Goal: Find specific page/section: Find specific page/section

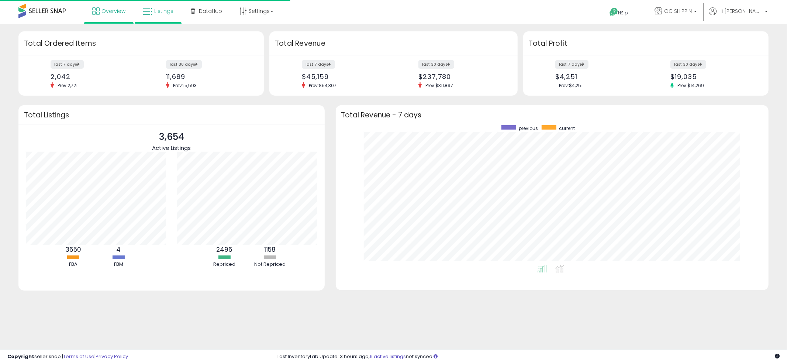
scroll to position [139, 418]
click at [155, 10] on span "Listings" at bounding box center [163, 10] width 19 height 7
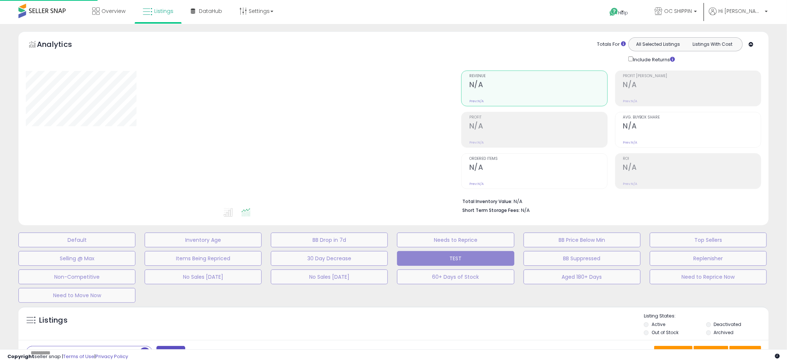
click at [374, 25] on div "**********" at bounding box center [393, 256] width 787 height 465
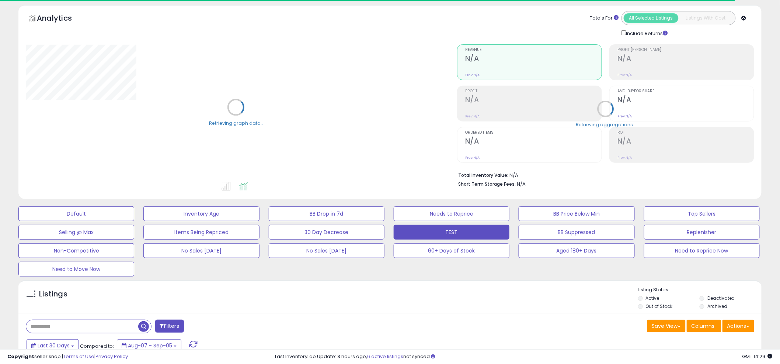
scroll to position [38, 0]
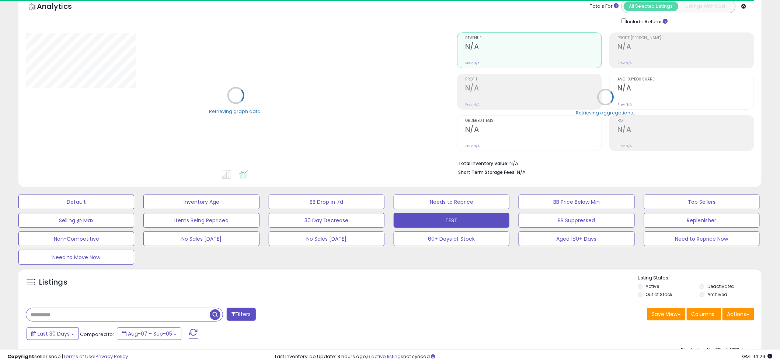
click at [70, 316] on input "text" at bounding box center [118, 314] width 184 height 13
paste input "*******"
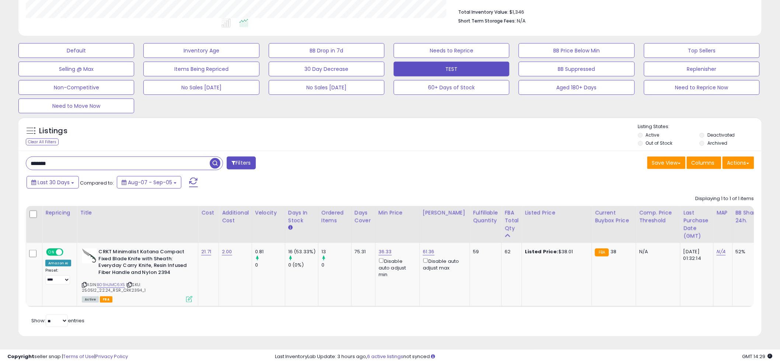
scroll to position [195, 0]
click at [388, 138] on div "Listings Clear All Filters Listing States:" at bounding box center [390, 135] width 744 height 25
click at [157, 167] on div "******* Filters Save View Save As New View Update Current View" at bounding box center [390, 243] width 744 height 186
click at [157, 163] on input "*******" at bounding box center [118, 163] width 184 height 13
paste input "*****"
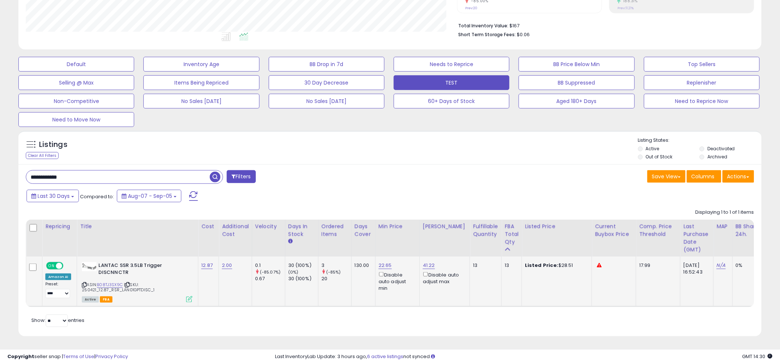
scroll to position [151, 432]
paste input "text"
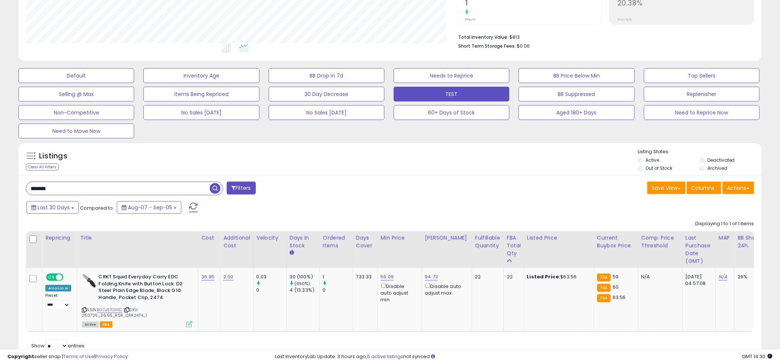
scroll to position [0, 0]
click at [391, 166] on div "Listings Clear All Filters Listing States:" at bounding box center [390, 160] width 744 height 25
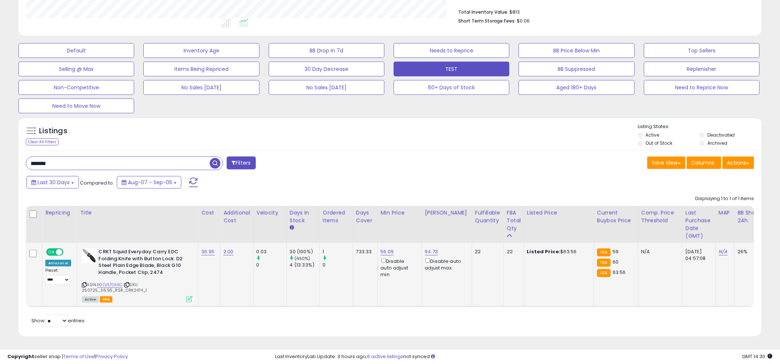
click at [113, 273] on div "ASIN: B0DJ5TGXKC | SKU: 250725_36.95_RSR_CRK2474_1 Active FBA" at bounding box center [137, 274] width 111 height 53
click at [116, 272] on div "ASIN: B0DJ5TGXKC | SKU: 250725_36.95_RSR_CRK2474_1 Active FBA" at bounding box center [137, 274] width 111 height 53
click at [105, 281] on link "B0DJ5TGXKC" at bounding box center [109, 284] width 25 height 6
click at [386, 150] on div "******* Filters Save View Save As New View Update Current View" at bounding box center [390, 243] width 744 height 186
click at [378, 141] on div "Listings Clear All Filters Listing States:" at bounding box center [390, 135] width 744 height 25
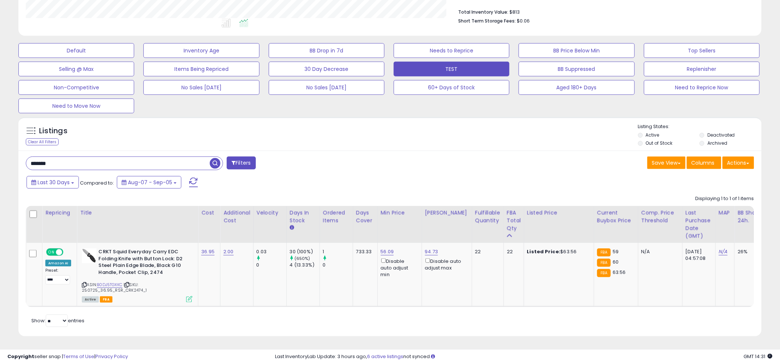
paste input "text"
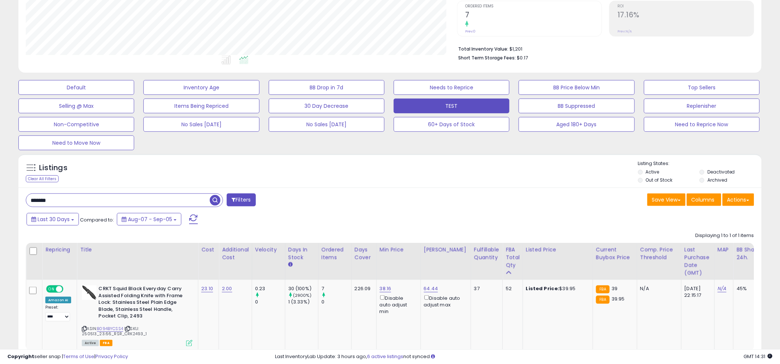
scroll to position [156, 0]
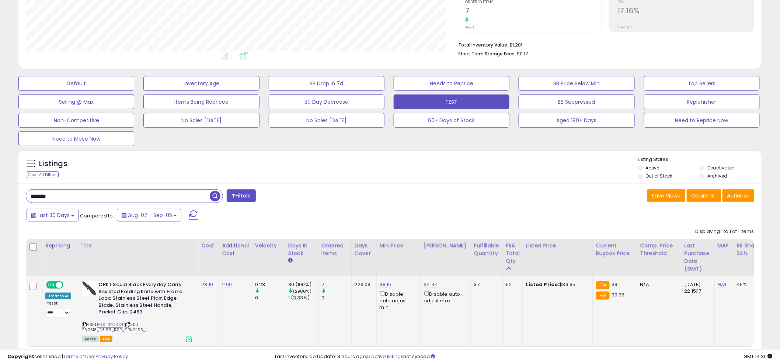
click at [113, 319] on div "ASIN: B094BYCSS4 | SKU: 250513_23.66_RSR_CRK2493_1 Active FBA" at bounding box center [137, 311] width 111 height 60
click at [110, 322] on link "B094BYCSS4" at bounding box center [110, 324] width 26 height 6
paste input "text"
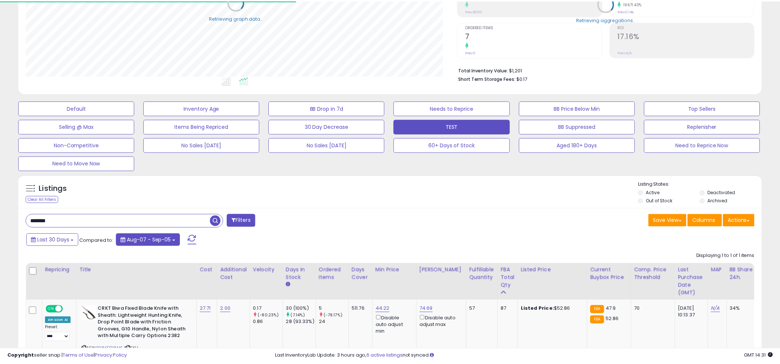
scroll to position [368685, 368404]
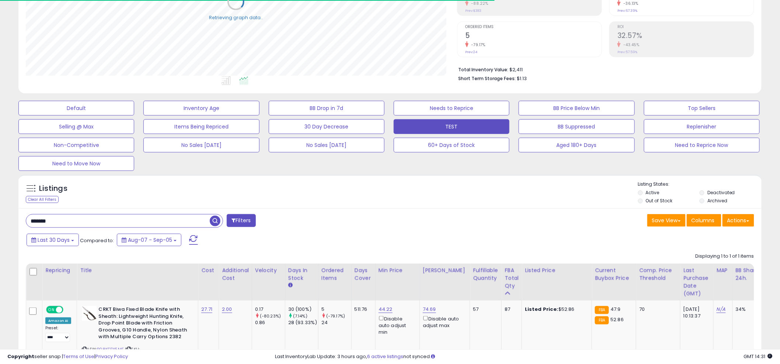
click at [378, 202] on div "Listings Clear All Filters Listing States:" at bounding box center [390, 193] width 744 height 25
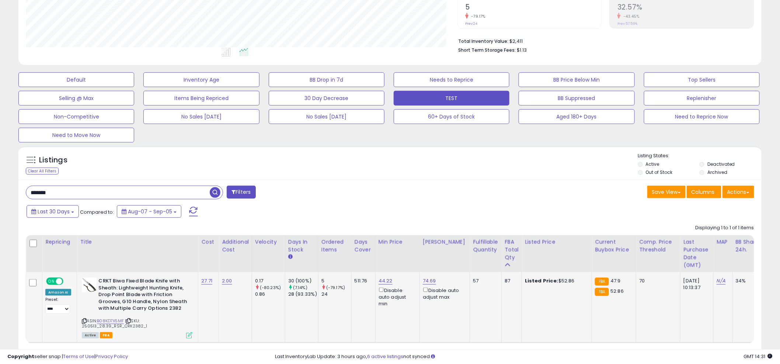
scroll to position [174, 0]
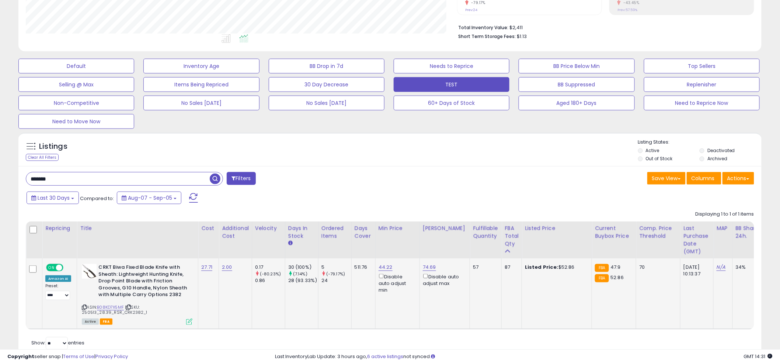
click at [107, 309] on span "| SKU: 250513_28.39_RSR_CRK2382_1" at bounding box center [114, 309] width 65 height 11
click at [105, 308] on link "B08KD7X5MF" at bounding box center [110, 307] width 27 height 6
click at [376, 177] on div "******* Filters" at bounding box center [205, 179] width 370 height 15
drag, startPoint x: 379, startPoint y: 176, endPoint x: 759, endPoint y: 183, distance: 380.3
click at [380, 176] on div "******* Filters" at bounding box center [205, 179] width 370 height 15
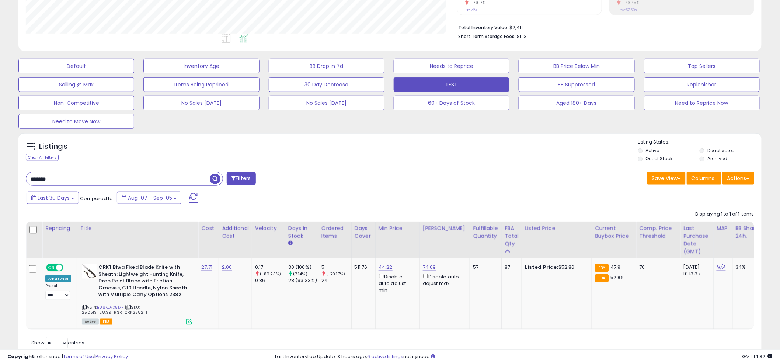
paste input "***"
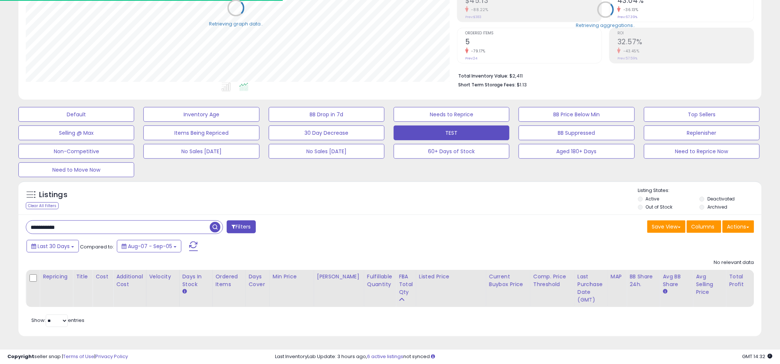
scroll to position [368685, 368404]
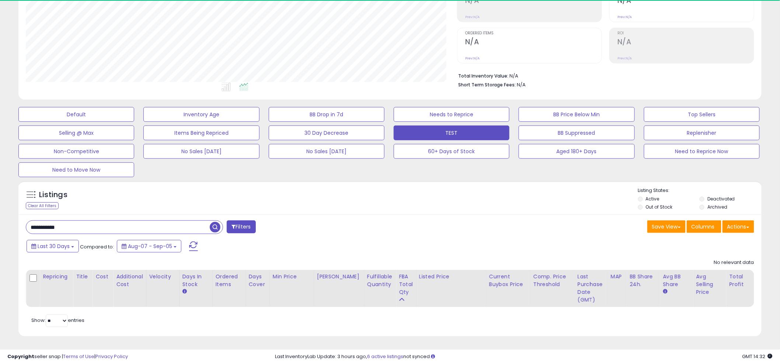
click at [383, 187] on div "Listings Clear All Filters Listing States:" at bounding box center [390, 199] width 744 height 25
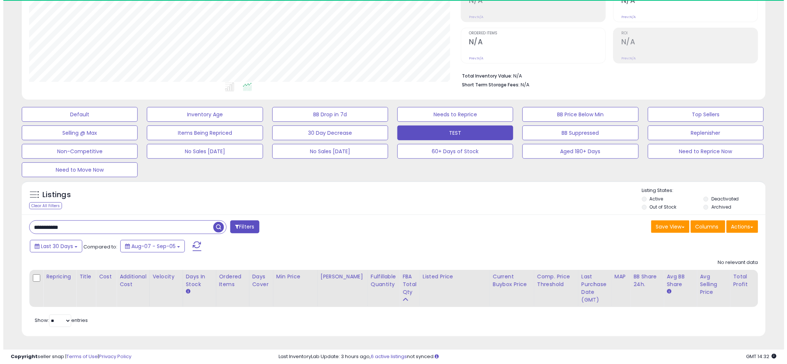
scroll to position [151, 432]
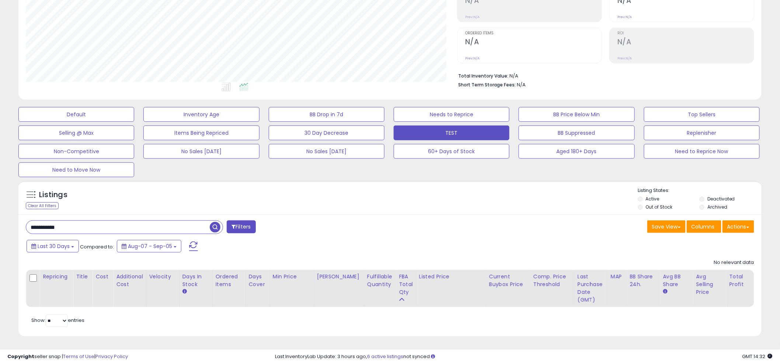
click at [168, 221] on input "**********" at bounding box center [118, 227] width 184 height 13
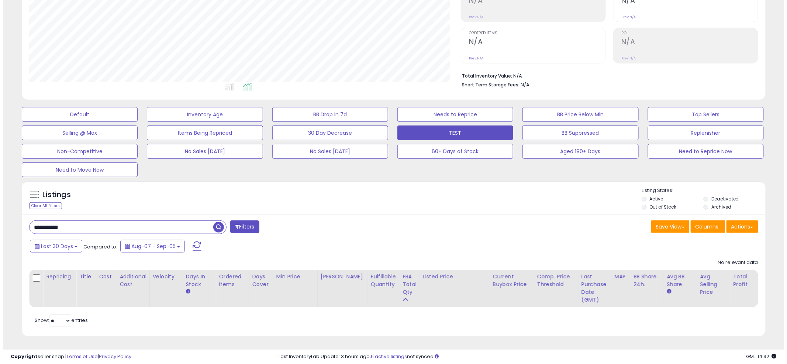
scroll to position [368685, 368401]
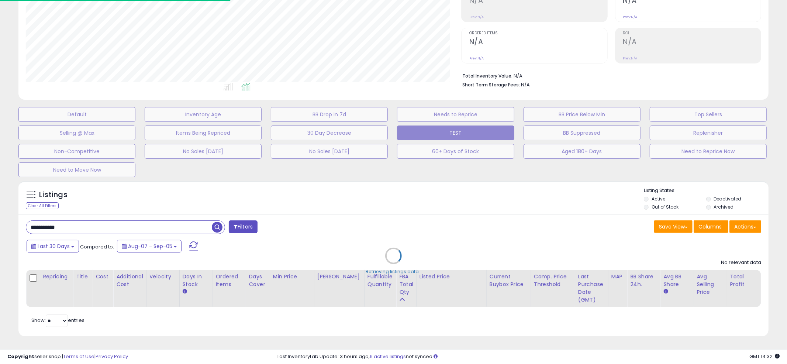
click at [157, 218] on div "Retrieving listings data.." at bounding box center [393, 261] width 761 height 168
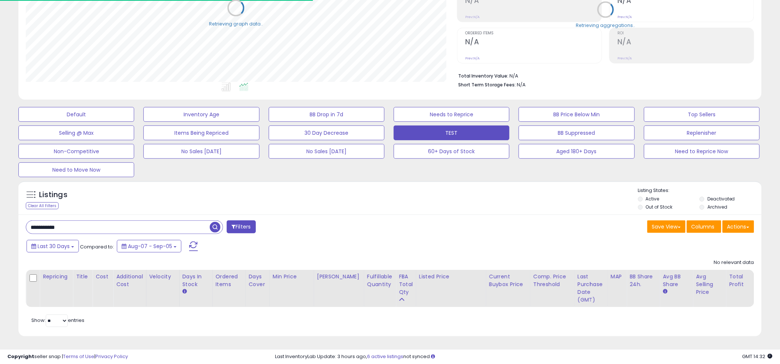
drag, startPoint x: 154, startPoint y: 220, endPoint x: 150, endPoint y: 222, distance: 4.3
click at [153, 221] on input "**********" at bounding box center [118, 227] width 184 height 13
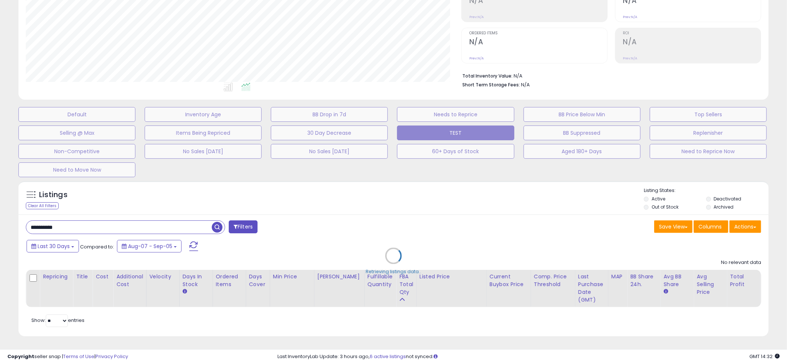
scroll to position [368685, 368401]
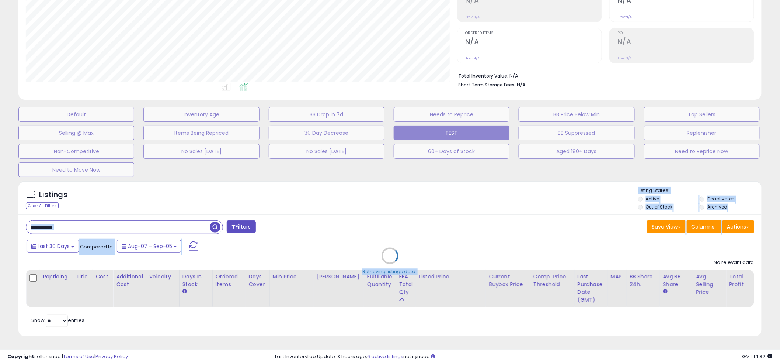
drag, startPoint x: 388, startPoint y: 200, endPoint x: 393, endPoint y: 185, distance: 15.9
click at [392, 193] on div "Listings Clear All Filters Active" at bounding box center [390, 258] width 744 height 155
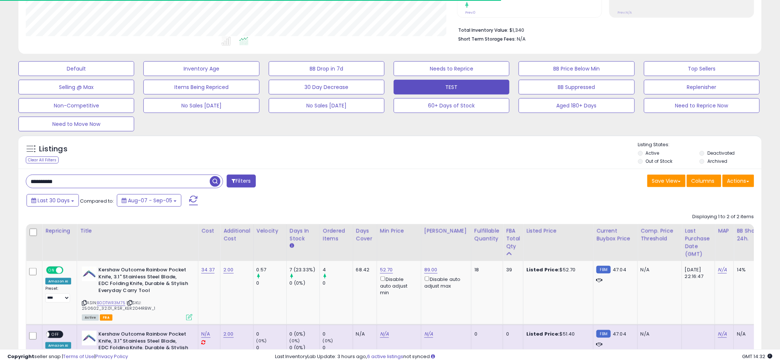
click at [384, 159] on div "Listings Clear All Filters Listing States:" at bounding box center [390, 153] width 744 height 25
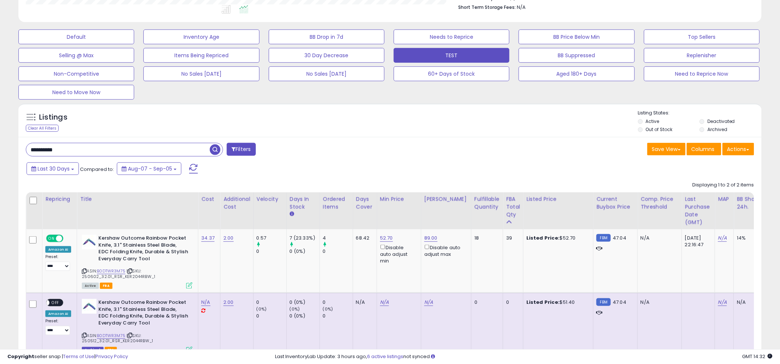
scroll to position [203, 0]
click at [381, 119] on div "Listings Clear All Filters Listing States:" at bounding box center [390, 121] width 744 height 25
click at [380, 123] on div "Listings Clear All Filters Listing States:" at bounding box center [390, 121] width 744 height 25
click at [107, 271] on link "B0DTWR3M75" at bounding box center [111, 270] width 28 height 6
paste input "text"
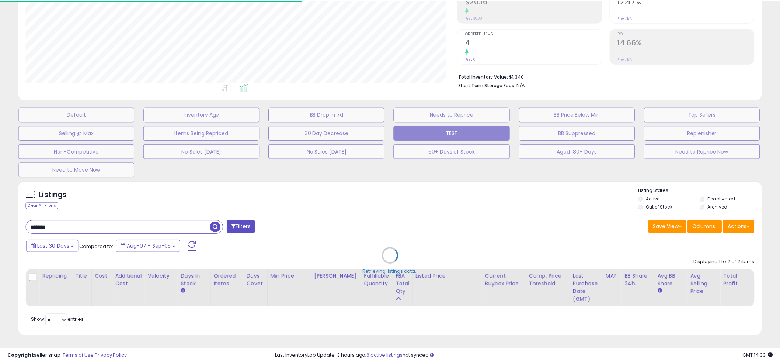
scroll to position [368685, 368404]
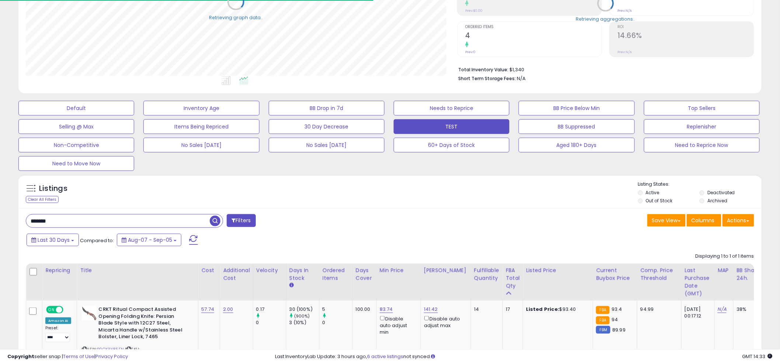
click at [384, 181] on div "Listings Clear All Filters Listing States:" at bounding box center [390, 193] width 744 height 25
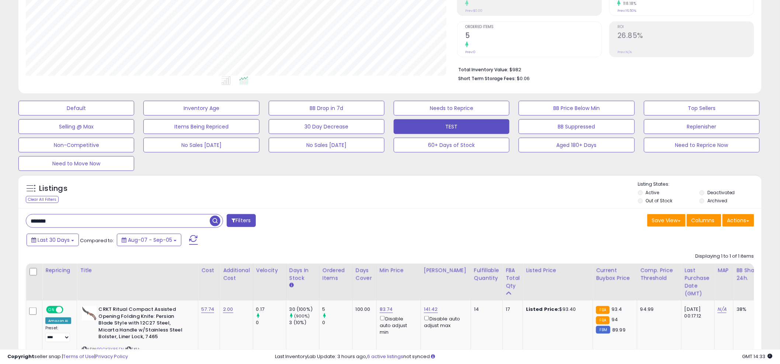
scroll to position [151, 432]
click at [393, 174] on div "Listings Clear All Filters" at bounding box center [390, 191] width 744 height 34
click at [393, 175] on div "Listings Clear All Filters" at bounding box center [390, 191] width 744 height 34
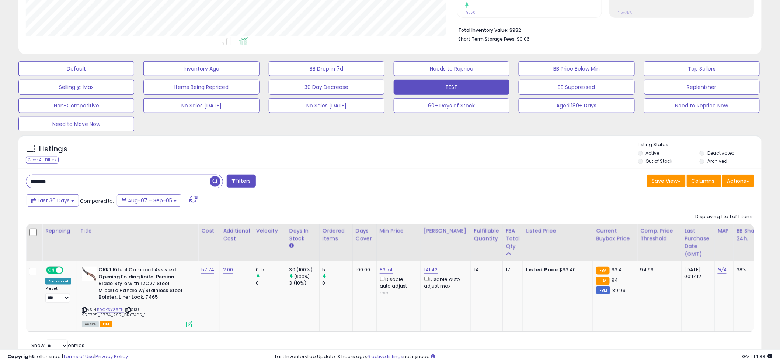
scroll to position [180, 0]
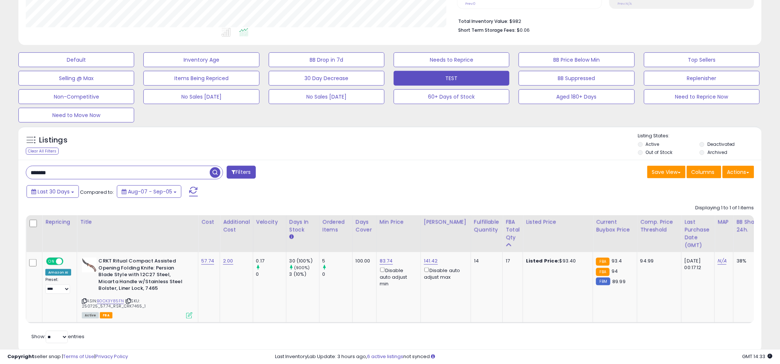
click at [359, 154] on div "Listings Clear All Filters Listing States:" at bounding box center [390, 144] width 744 height 25
click at [107, 301] on link "B0CK3Y85FN" at bounding box center [110, 301] width 27 height 6
paste input "*"
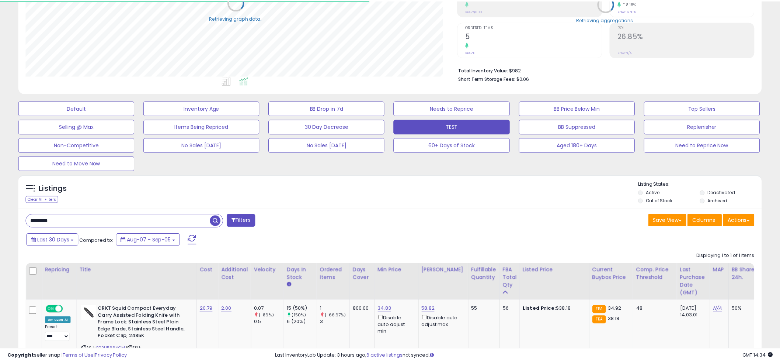
scroll to position [368685, 368404]
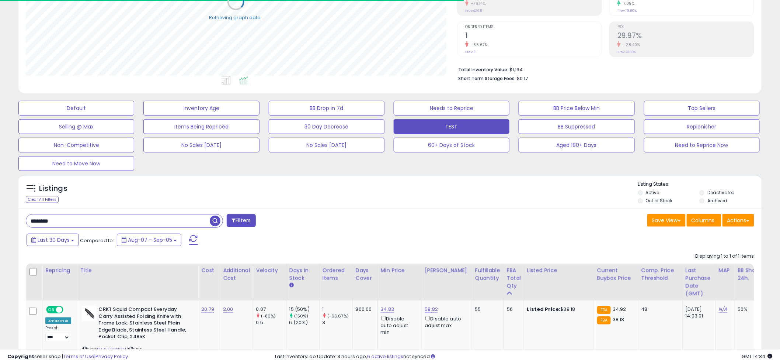
click at [384, 181] on div "Listings Clear All Filters Listing States:" at bounding box center [390, 193] width 744 height 25
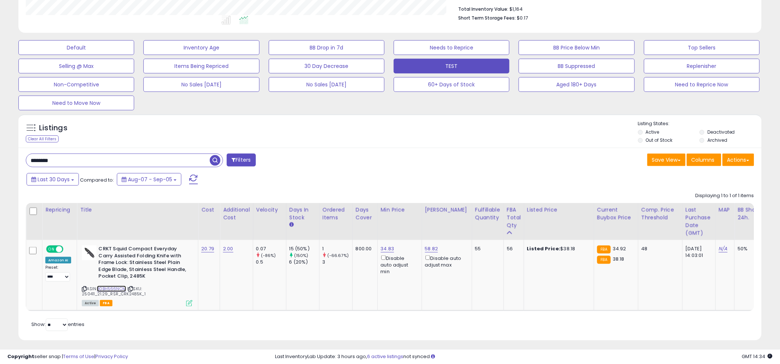
scroll to position [196, 0]
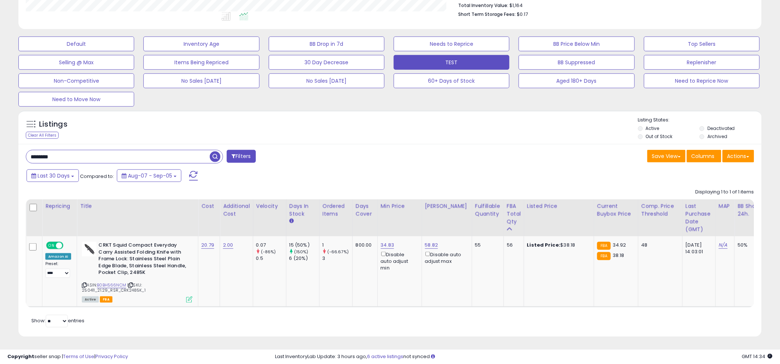
paste input "text"
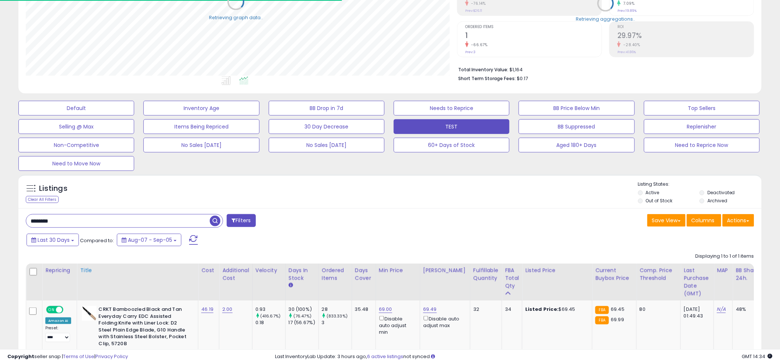
scroll to position [368685, 368404]
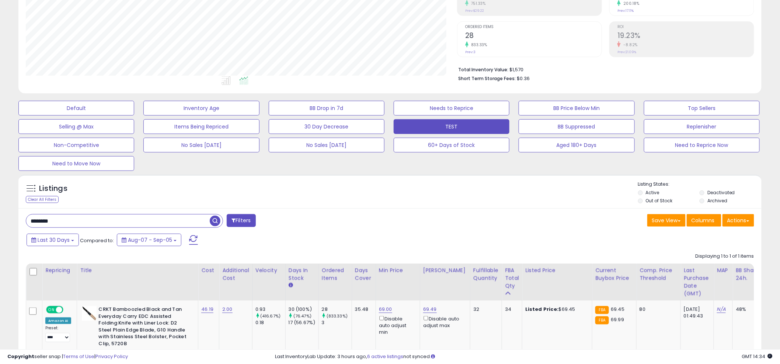
click at [383, 181] on div "Listings Clear All Filters Listing States:" at bounding box center [390, 193] width 744 height 25
click at [382, 188] on div "Listings Clear All Filters Listing States:" at bounding box center [390, 193] width 744 height 25
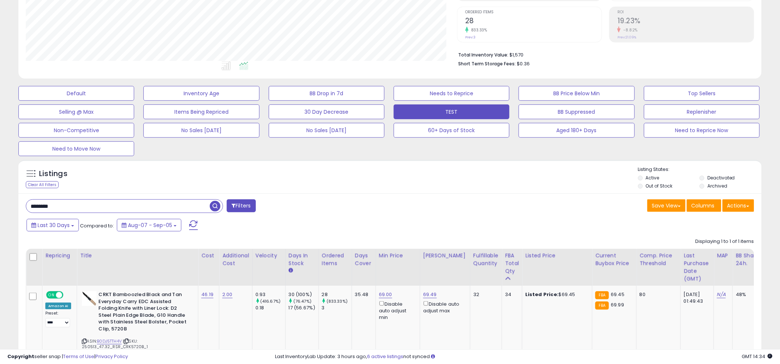
scroll to position [209, 0]
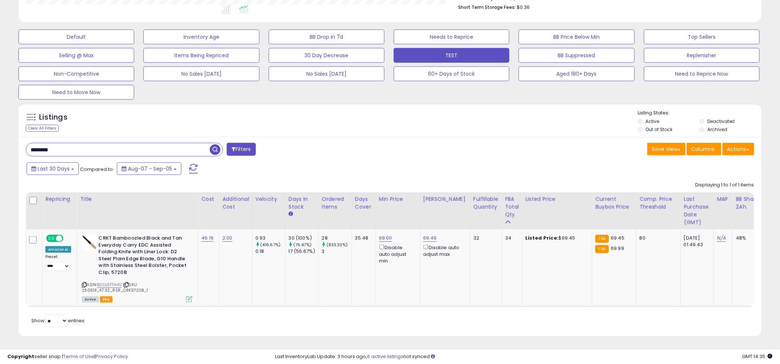
paste input "text"
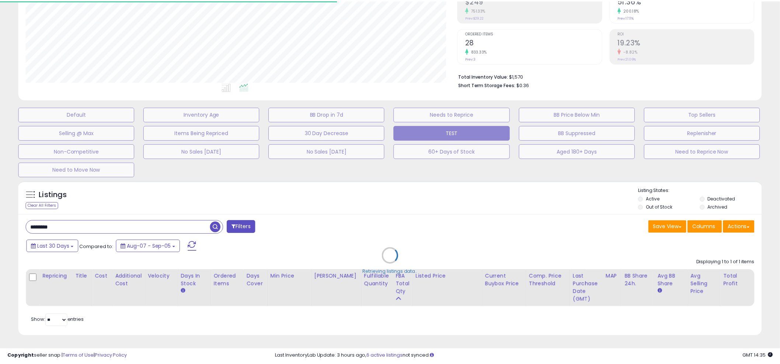
scroll to position [368685, 368404]
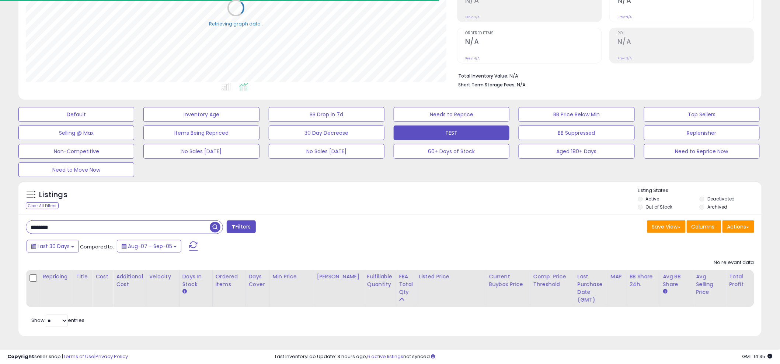
click at [392, 187] on div "Listings Clear All Filters Listing States:" at bounding box center [390, 199] width 744 height 25
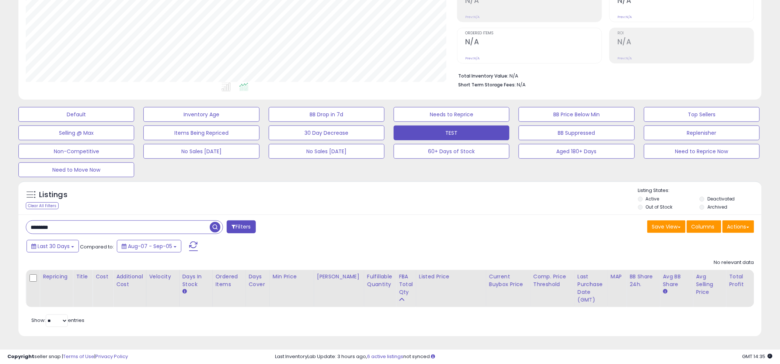
scroll to position [151, 432]
paste input "text"
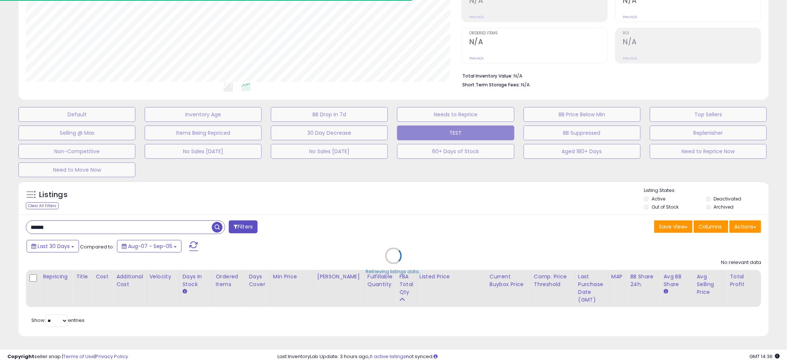
drag, startPoint x: 393, startPoint y: 185, endPoint x: 401, endPoint y: 182, distance: 8.2
click at [393, 185] on div "Retrieving listings data.." at bounding box center [393, 261] width 761 height 168
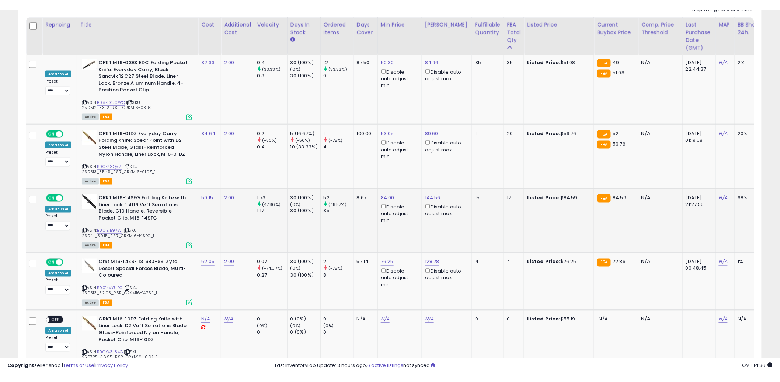
scroll to position [255, 0]
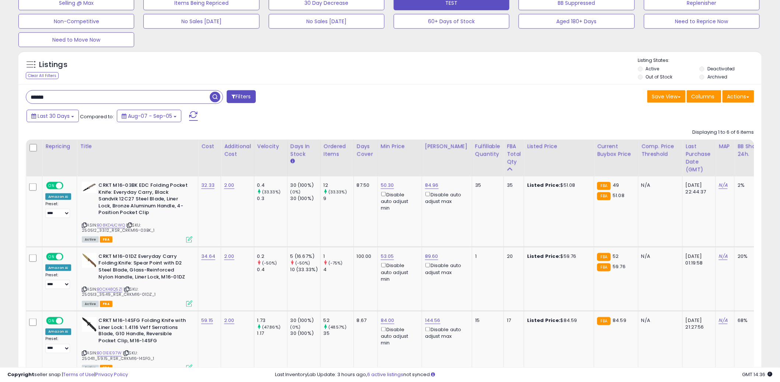
paste input "**"
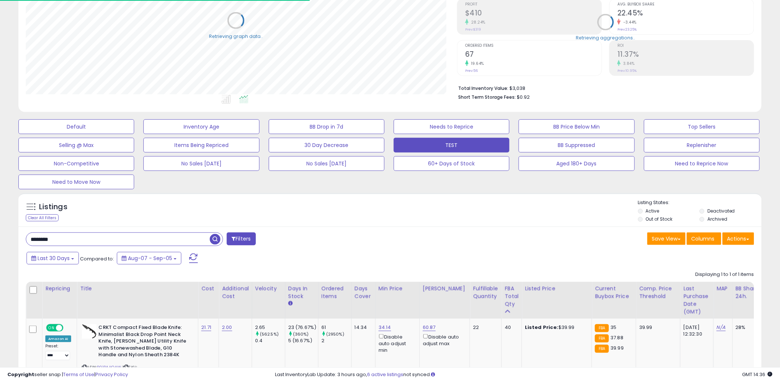
scroll to position [368685, 368404]
click at [394, 200] on div "Listings Clear All Filters Listing States:" at bounding box center [390, 212] width 744 height 25
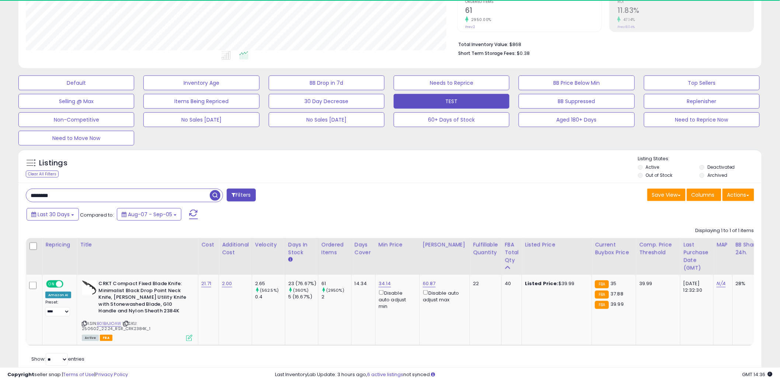
scroll to position [151, 432]
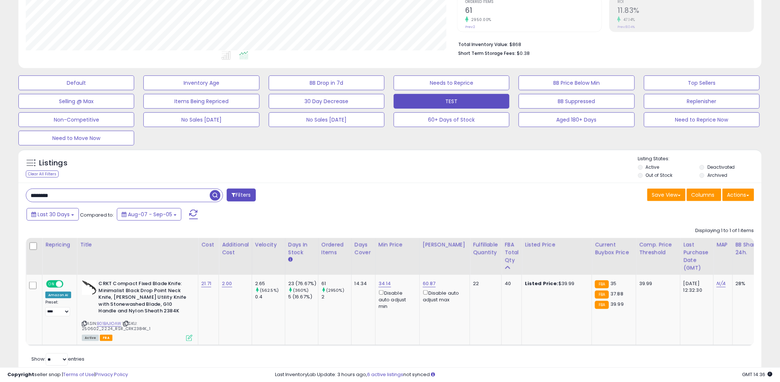
click at [384, 201] on div "******** Filters" at bounding box center [205, 196] width 370 height 15
click at [404, 202] on div "Save View Save As New View Update Current View Columns Actions Import Export Vi…" at bounding box center [575, 196] width 370 height 14
click at [379, 201] on div "******** Filters" at bounding box center [205, 196] width 370 height 15
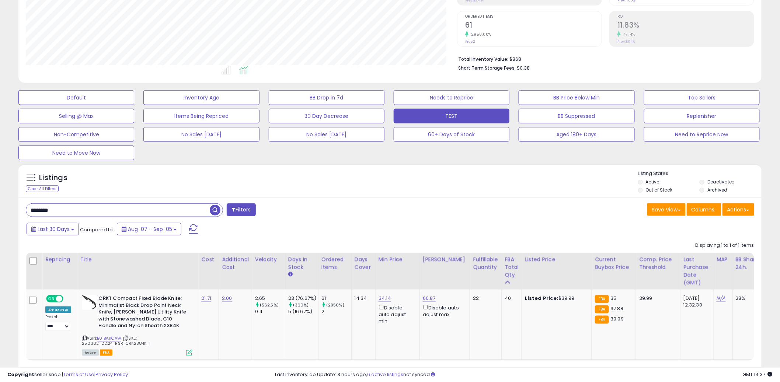
scroll to position [161, 0]
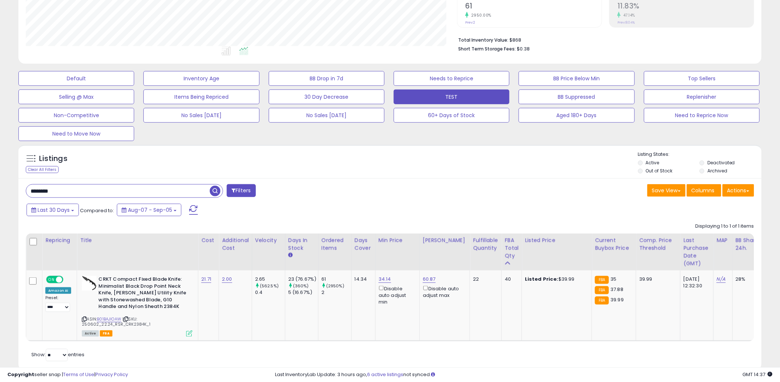
paste input "*"
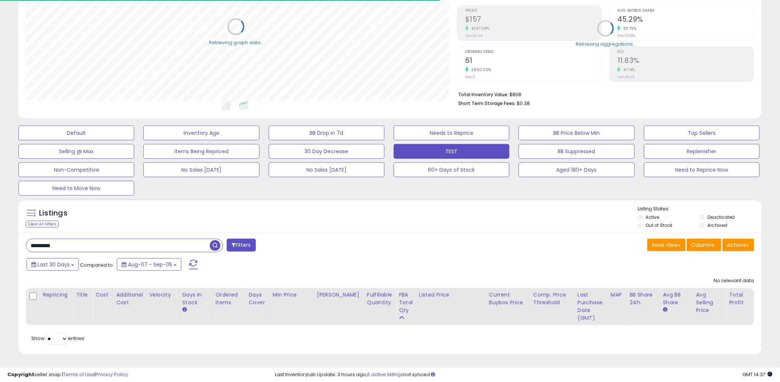
scroll to position [368685, 368404]
drag, startPoint x: 391, startPoint y: 202, endPoint x: 377, endPoint y: 204, distance: 13.8
click at [390, 206] on div "Listings Clear All Filters Listing States:" at bounding box center [390, 218] width 744 height 25
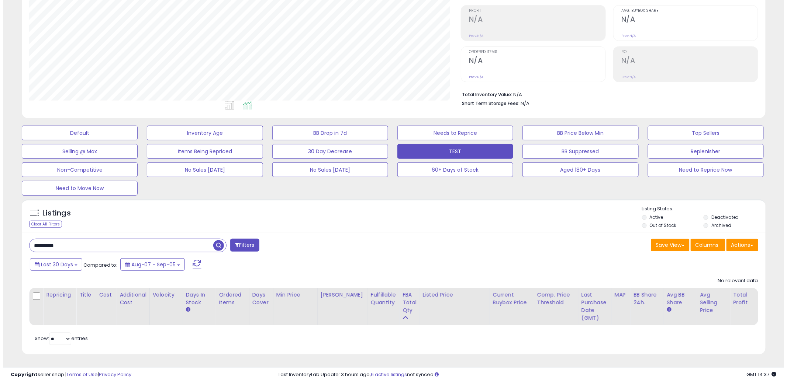
scroll to position [151, 432]
click at [384, 212] on div "Listings Clear All Filters Listing States:" at bounding box center [390, 218] width 744 height 25
click at [107, 239] on input "*********" at bounding box center [118, 245] width 184 height 13
paste input "***"
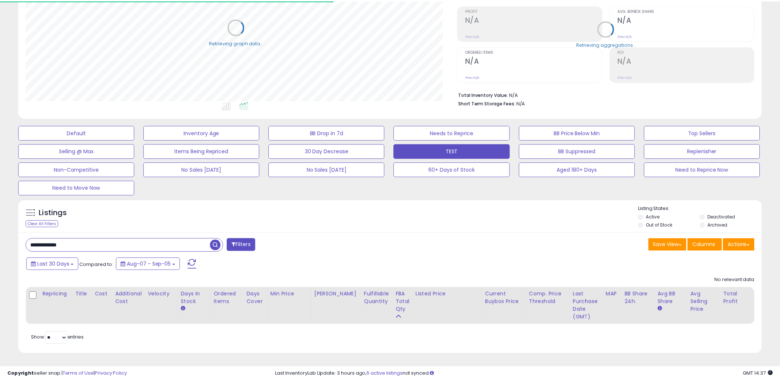
scroll to position [368685, 368404]
click at [387, 200] on div "Listings Clear All Filters" at bounding box center [390, 217] width 744 height 34
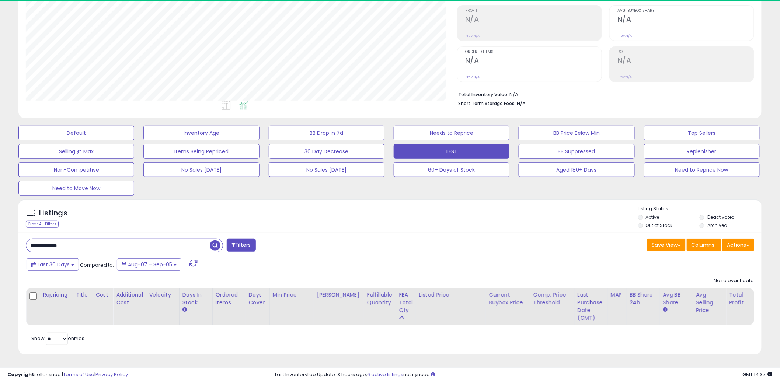
scroll to position [151, 432]
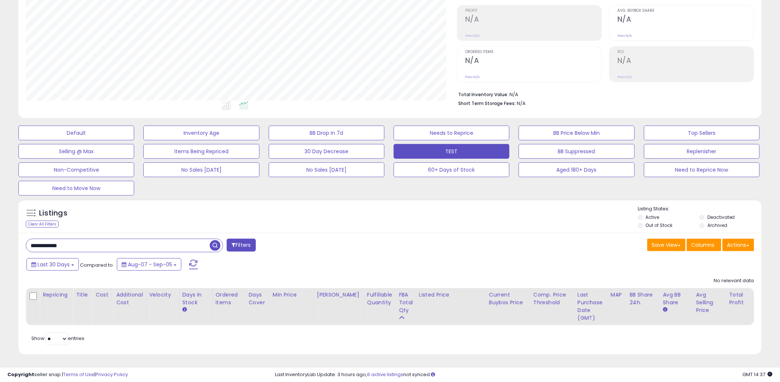
click at [135, 243] on input "**********" at bounding box center [118, 245] width 184 height 13
type input "**********"
click at [135, 243] on input "**********" at bounding box center [118, 245] width 184 height 13
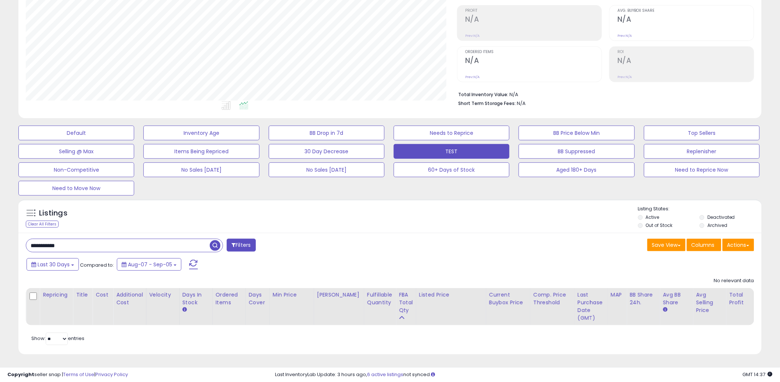
click at [135, 243] on input "**********" at bounding box center [118, 245] width 184 height 13
click at [394, 218] on div "Listings" at bounding box center [390, 218] width 744 height 25
click at [219, 240] on span "button" at bounding box center [215, 245] width 11 height 11
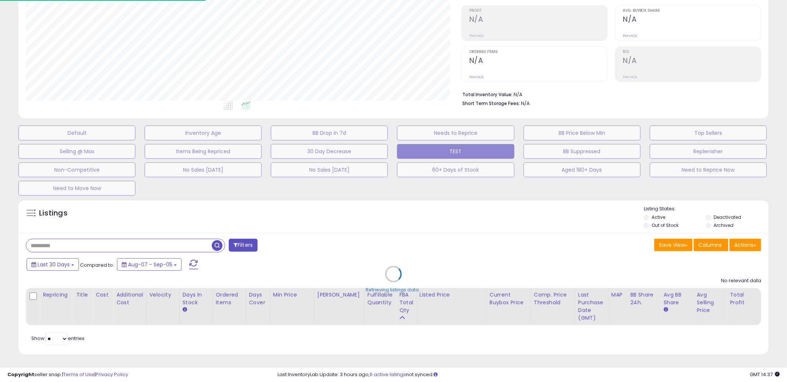
drag, startPoint x: 379, startPoint y: 212, endPoint x: 384, endPoint y: 210, distance: 5.5
click at [382, 211] on div "Retrieving listings data.." at bounding box center [393, 280] width 761 height 168
click at [389, 206] on div "Retrieving listings data.." at bounding box center [393, 280] width 761 height 168
click at [389, 205] on div "Retrieving listings data.." at bounding box center [393, 280] width 761 height 168
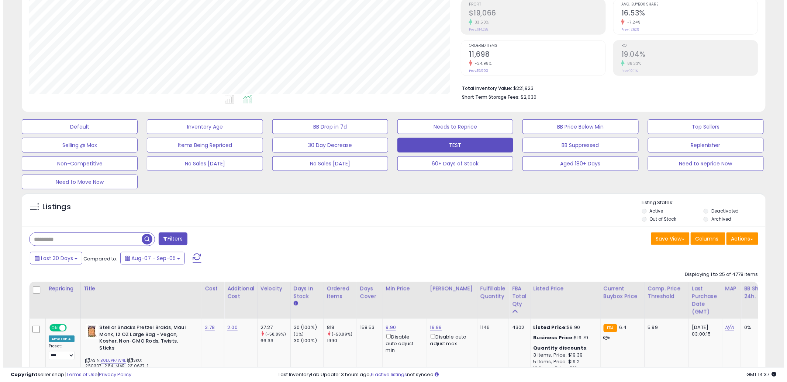
scroll to position [151, 432]
click at [101, 239] on input "text" at bounding box center [82, 239] width 112 height 13
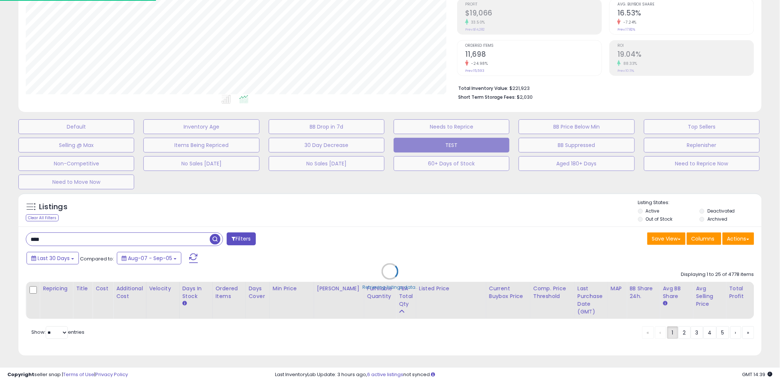
scroll to position [151, 436]
click at [377, 202] on div "Retrieving listings data.." at bounding box center [393, 278] width 761 height 176
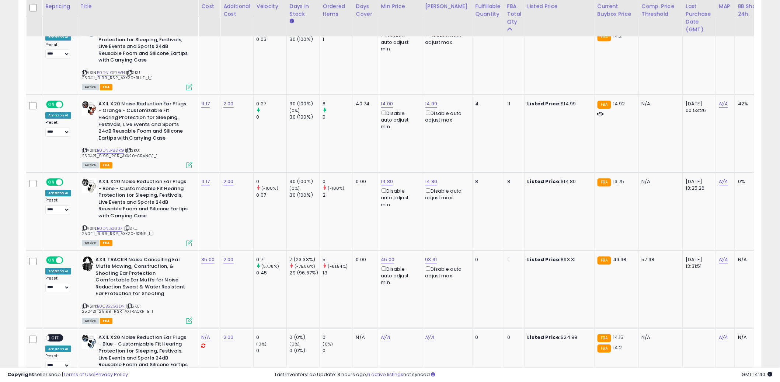
scroll to position [725, 0]
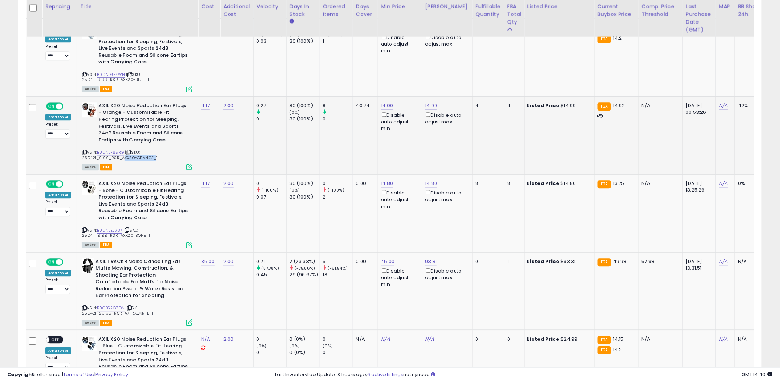
drag, startPoint x: 119, startPoint y: 157, endPoint x: 149, endPoint y: 159, distance: 29.9
click at [150, 159] on span "| SKU: 250421_9.99_RSR_AXX20-ORANGE_1" at bounding box center [120, 154] width 76 height 11
copy span "AXX20-ORANGE"
drag, startPoint x: 103, startPoint y: 157, endPoint x: 104, endPoint y: 153, distance: 3.7
click at [103, 156] on span "| SKU: 250421_9.99_RSR_AXX20-ORANGE_1" at bounding box center [120, 154] width 76 height 11
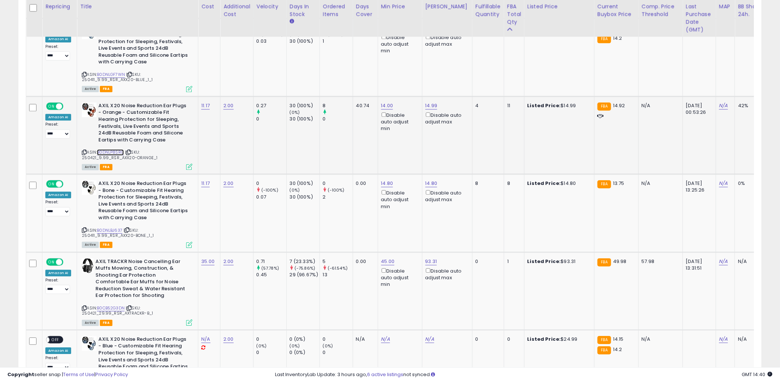
click at [104, 153] on link "B0DNLP8SRG" at bounding box center [110, 152] width 27 height 6
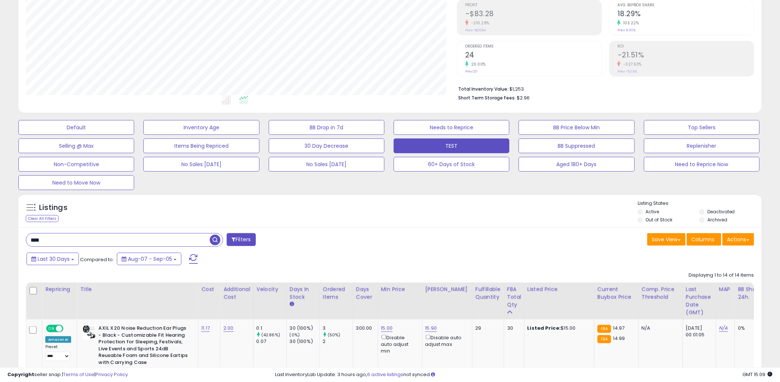
scroll to position [113, 0]
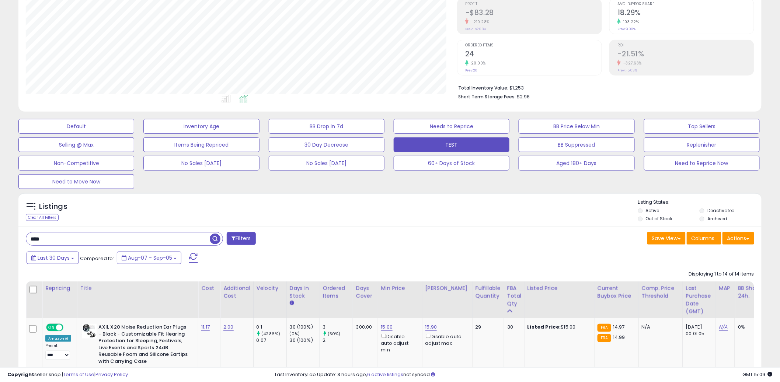
click at [91, 240] on input "****" at bounding box center [118, 239] width 184 height 13
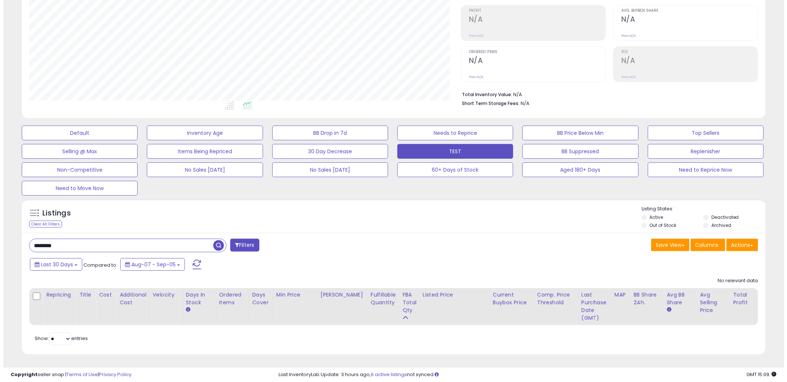
scroll to position [113, 0]
type input "*******"
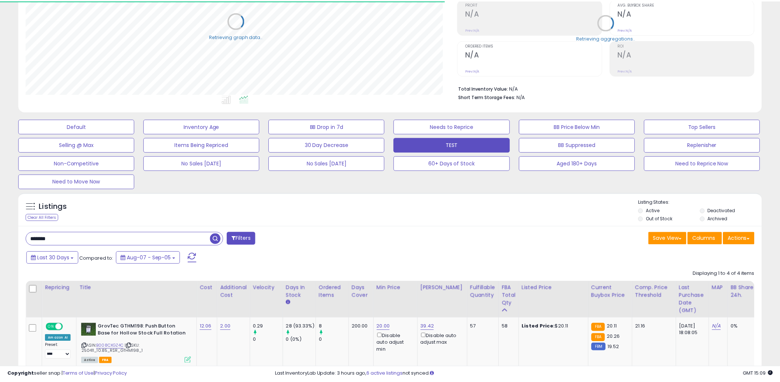
scroll to position [368685, 368404]
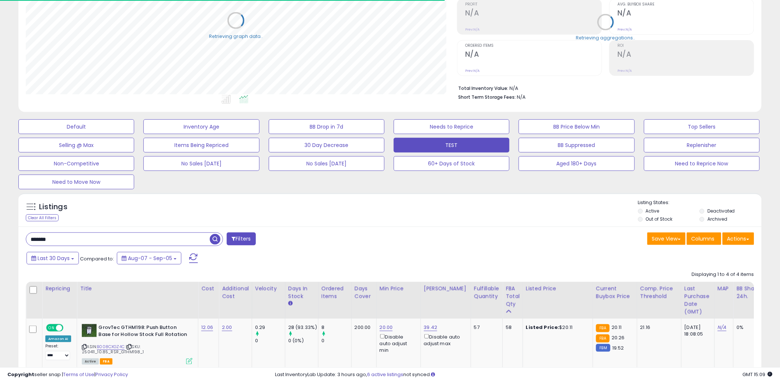
drag, startPoint x: 385, startPoint y: 222, endPoint x: 386, endPoint y: 209, distance: 12.9
click at [385, 220] on div "Listings Clear All Filters Listing States:" at bounding box center [390, 212] width 744 height 25
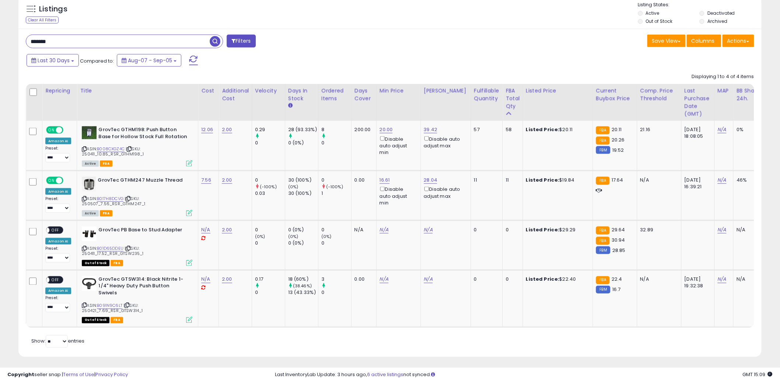
scroll to position [312, 0]
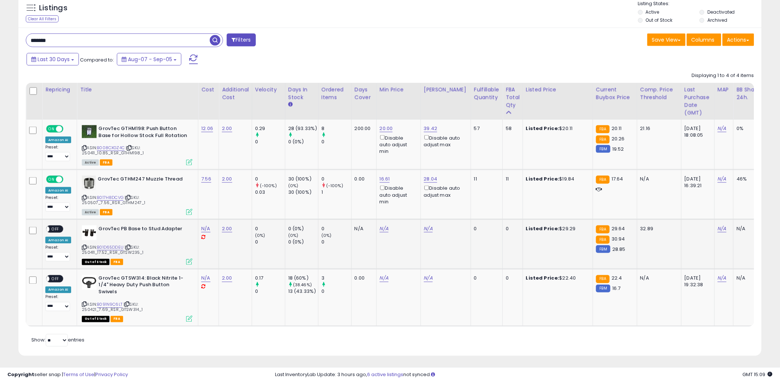
click at [112, 252] on span "| SKU: 250411_17.52_RSR_GTSW235_1" at bounding box center [113, 250] width 62 height 11
click at [110, 247] on link "B01D65DDEU" at bounding box center [110, 248] width 27 height 6
